Goal: Task Accomplishment & Management: Manage account settings

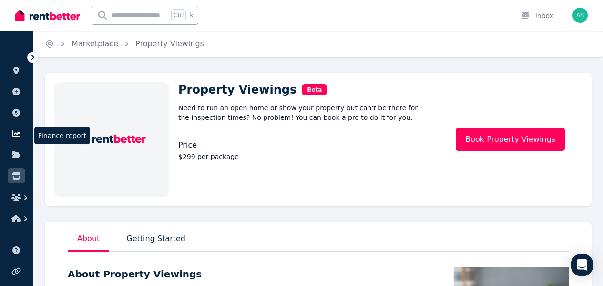
click at [18, 128] on link at bounding box center [17, 133] width 18 height 15
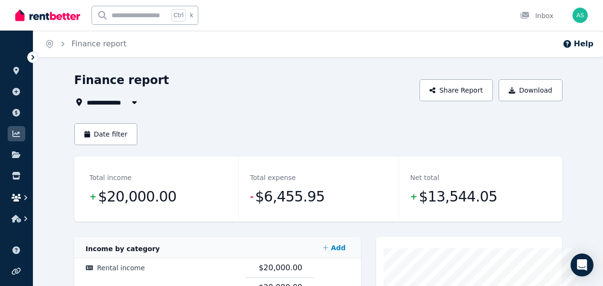
click at [19, 198] on icon "button" at bounding box center [16, 198] width 10 height 8
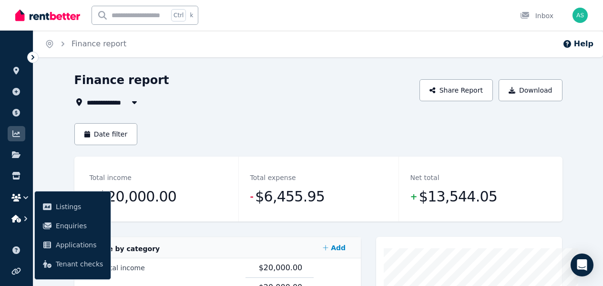
click at [16, 216] on icon "button" at bounding box center [16, 219] width 10 height 8
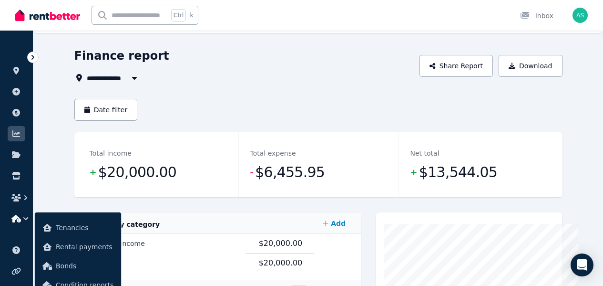
scroll to position [48, 0]
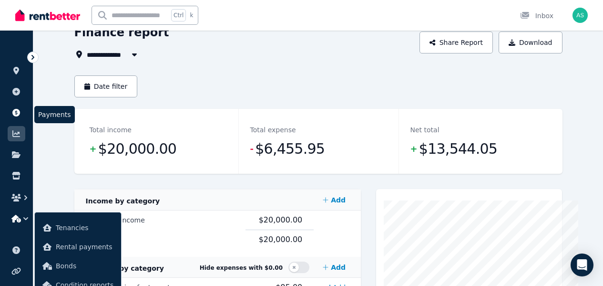
click at [18, 117] on link at bounding box center [17, 112] width 18 height 15
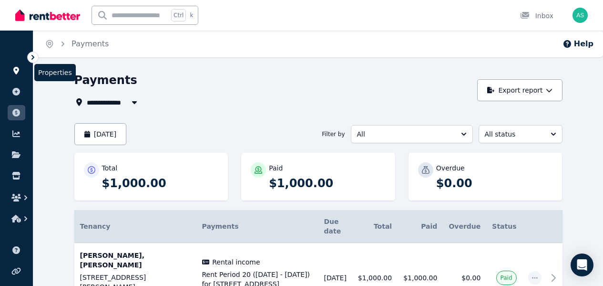
click at [20, 69] on icon at bounding box center [16, 71] width 10 height 8
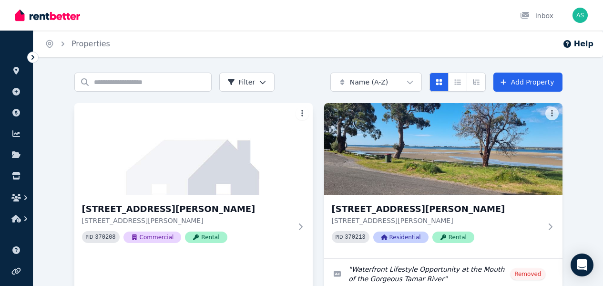
click at [209, 111] on html "Open main menu Inbox Open user menu ORGANISE Properties Add property Payments F…" at bounding box center [301, 143] width 603 height 286
click at [77, 142] on html "Open main menu Inbox Open user menu ORGANISE Properties Add property Payments F…" at bounding box center [301, 143] width 603 height 286
click at [208, 220] on div "[STREET_ADDRESS][PERSON_NAME][PERSON_NAME] PID 370208 Commercial Rental" at bounding box center [193, 226] width 238 height 63
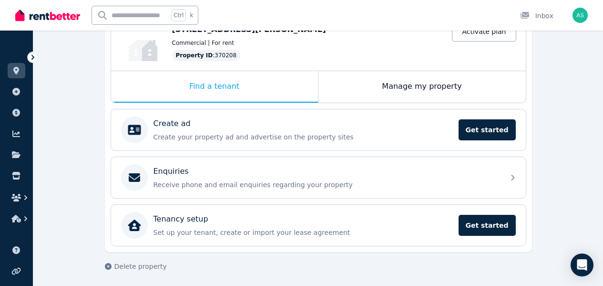
scroll to position [118, 0]
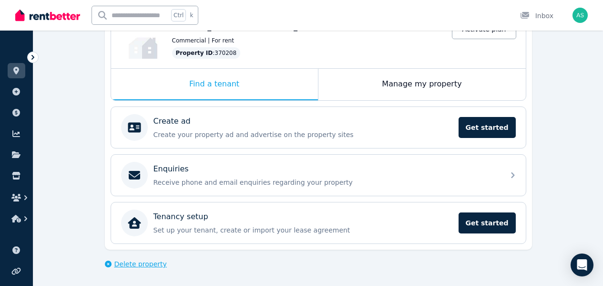
click at [142, 265] on span "Delete property" at bounding box center [140, 264] width 52 height 10
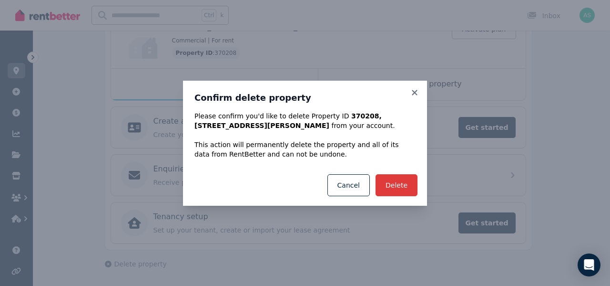
click at [402, 188] on button "Delete" at bounding box center [397, 185] width 42 height 22
click at [415, 91] on icon at bounding box center [415, 93] width 10 height 9
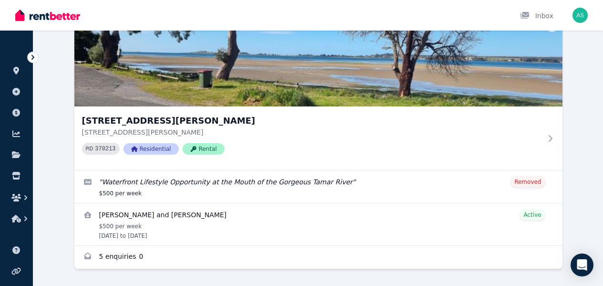
scroll to position [113, 0]
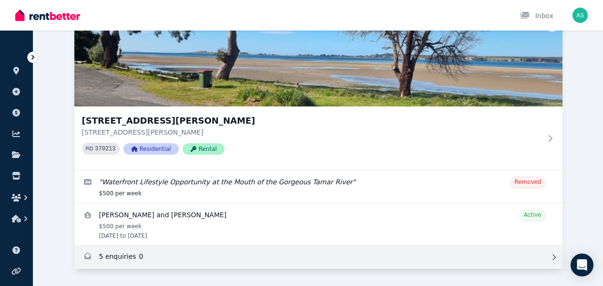
click at [84, 255] on link "Enquiries for 131 Foreshore Rd, Kelso" at bounding box center [318, 257] width 488 height 23
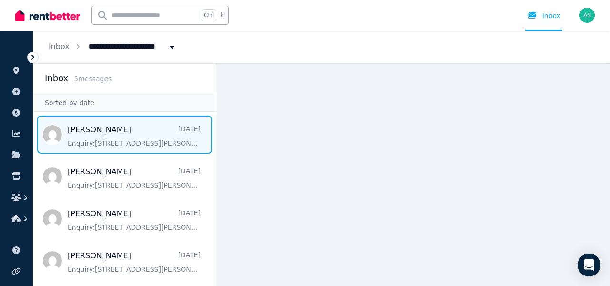
click at [120, 146] on span "Message list" at bounding box center [124, 134] width 183 height 38
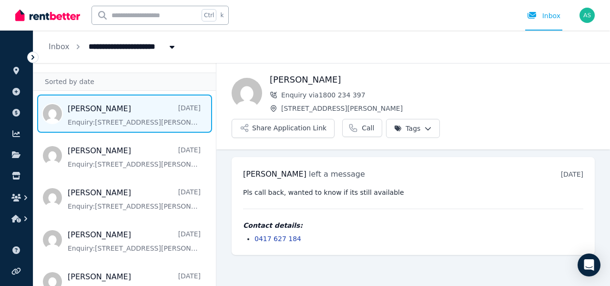
scroll to position [40, 0]
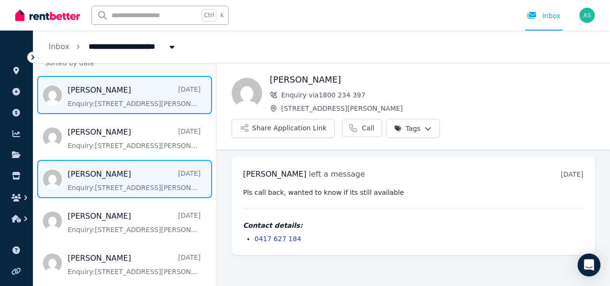
click at [130, 174] on span "Message list" at bounding box center [124, 179] width 183 height 38
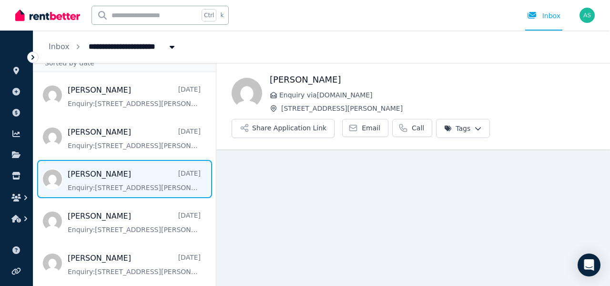
scroll to position [5, 0]
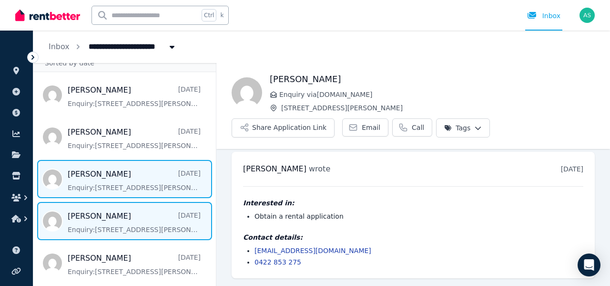
click at [121, 227] on span "Message list" at bounding box center [124, 221] width 183 height 38
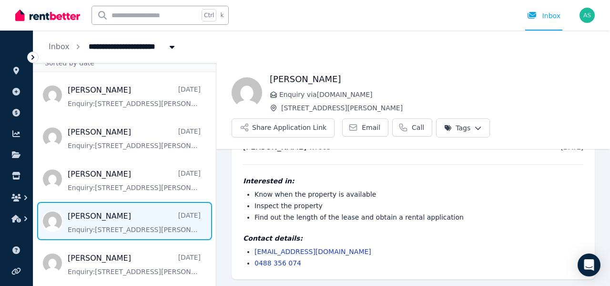
scroll to position [28, 0]
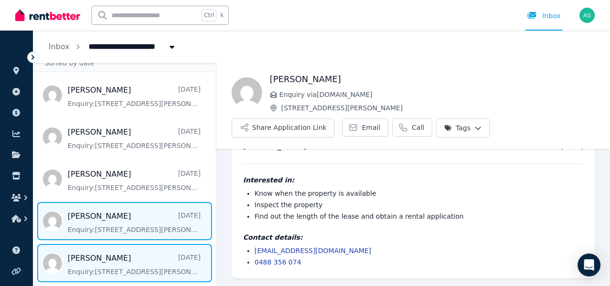
click at [114, 258] on span "Message list" at bounding box center [124, 263] width 183 height 38
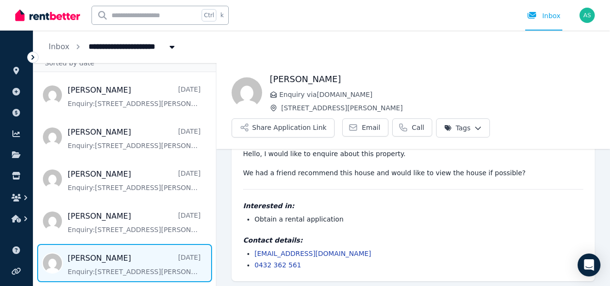
scroll to position [41, 0]
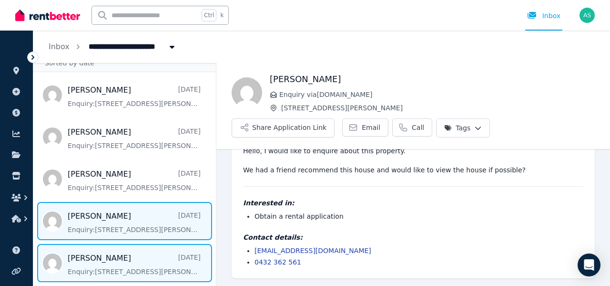
click at [93, 225] on span "Message list" at bounding box center [124, 221] width 183 height 38
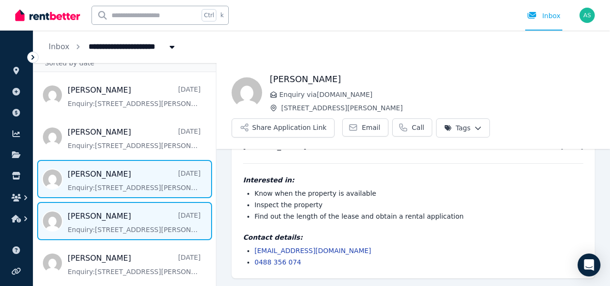
click at [126, 175] on span "Message list" at bounding box center [124, 179] width 183 height 38
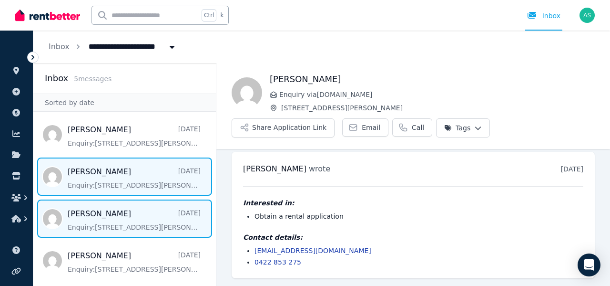
click at [114, 175] on span "Message list" at bounding box center [124, 176] width 183 height 38
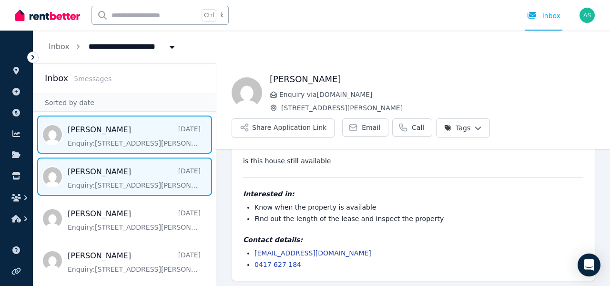
scroll to position [34, 0]
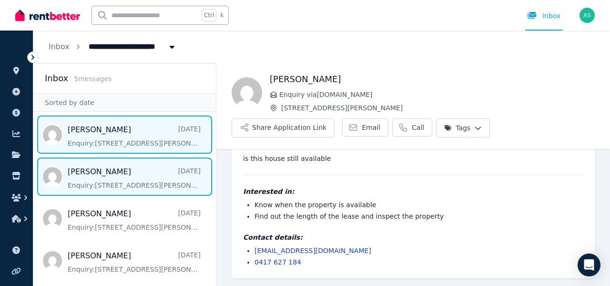
click at [120, 148] on span "Message list" at bounding box center [124, 134] width 183 height 38
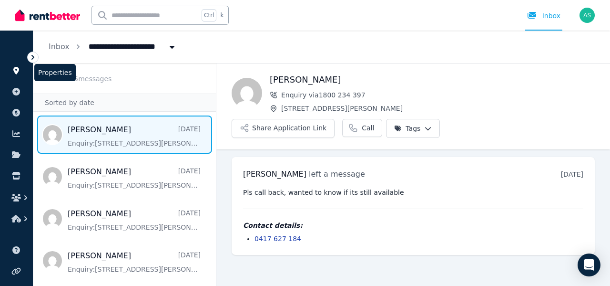
click at [17, 68] on icon at bounding box center [16, 71] width 6 height 8
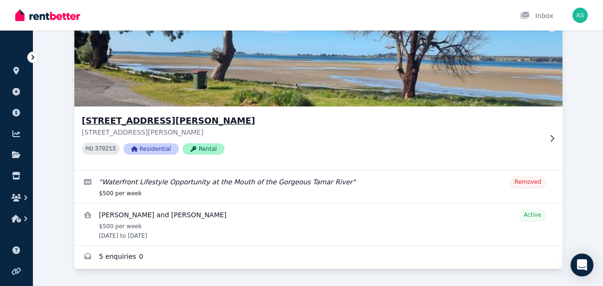
scroll to position [113, 0]
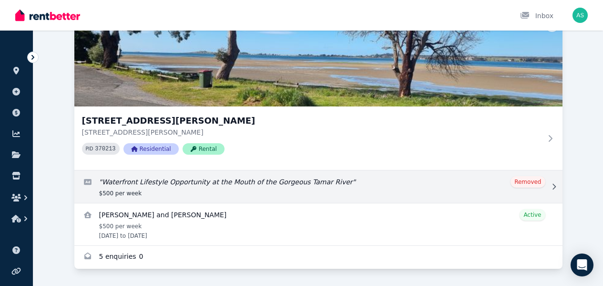
click at [133, 170] on link "Edit listing: Waterfront Lifestyle Opportunity at the Mouth of the Gorgeous Tam…" at bounding box center [318, 186] width 488 height 32
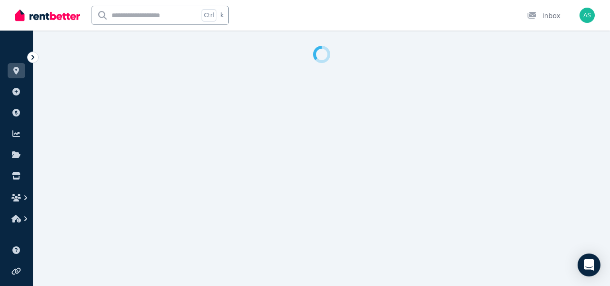
select select "**********"
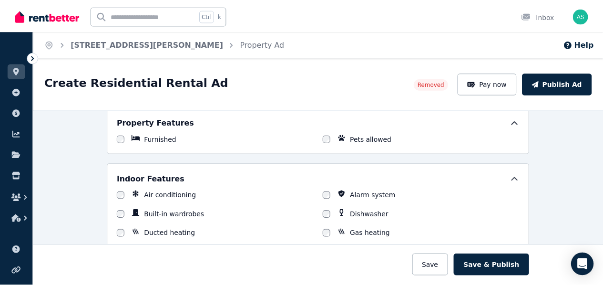
scroll to position [524, 0]
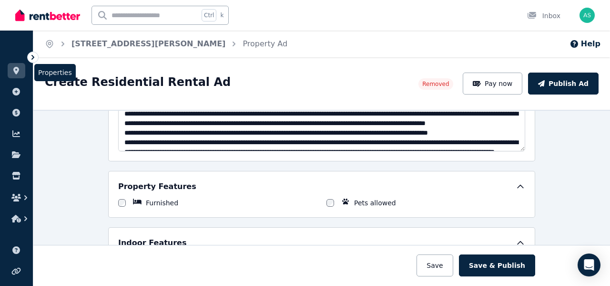
click at [15, 69] on icon at bounding box center [16, 71] width 6 height 8
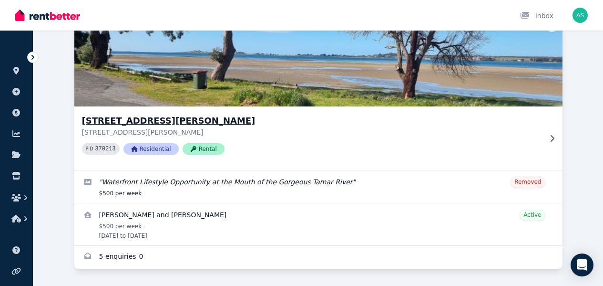
scroll to position [113, 0]
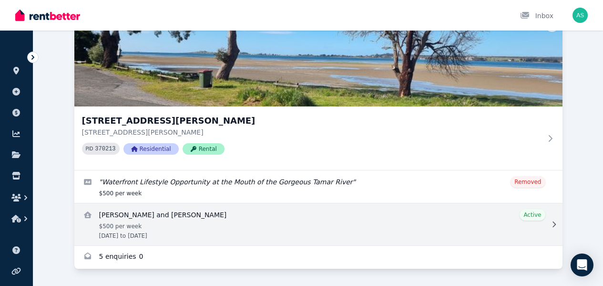
click at [125, 211] on link "View details for Bethany Costello and Zachary Battese" at bounding box center [318, 224] width 488 height 42
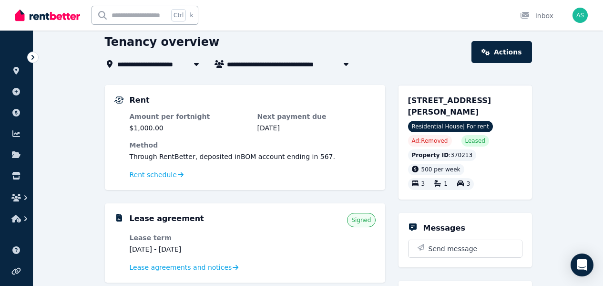
scroll to position [21, 0]
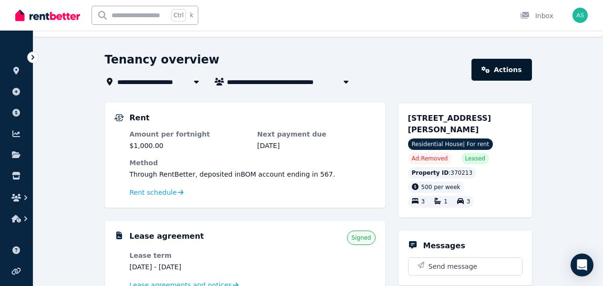
click at [502, 74] on link "Actions" at bounding box center [502, 70] width 60 height 22
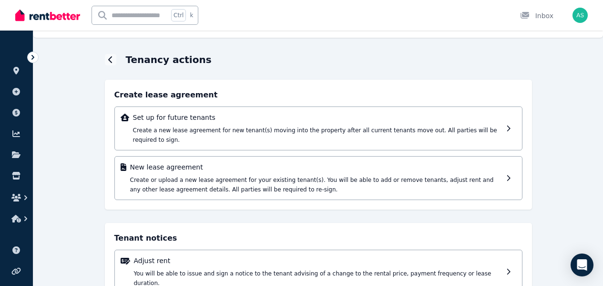
scroll to position [67, 0]
